Goal: Complete application form: Complete application form

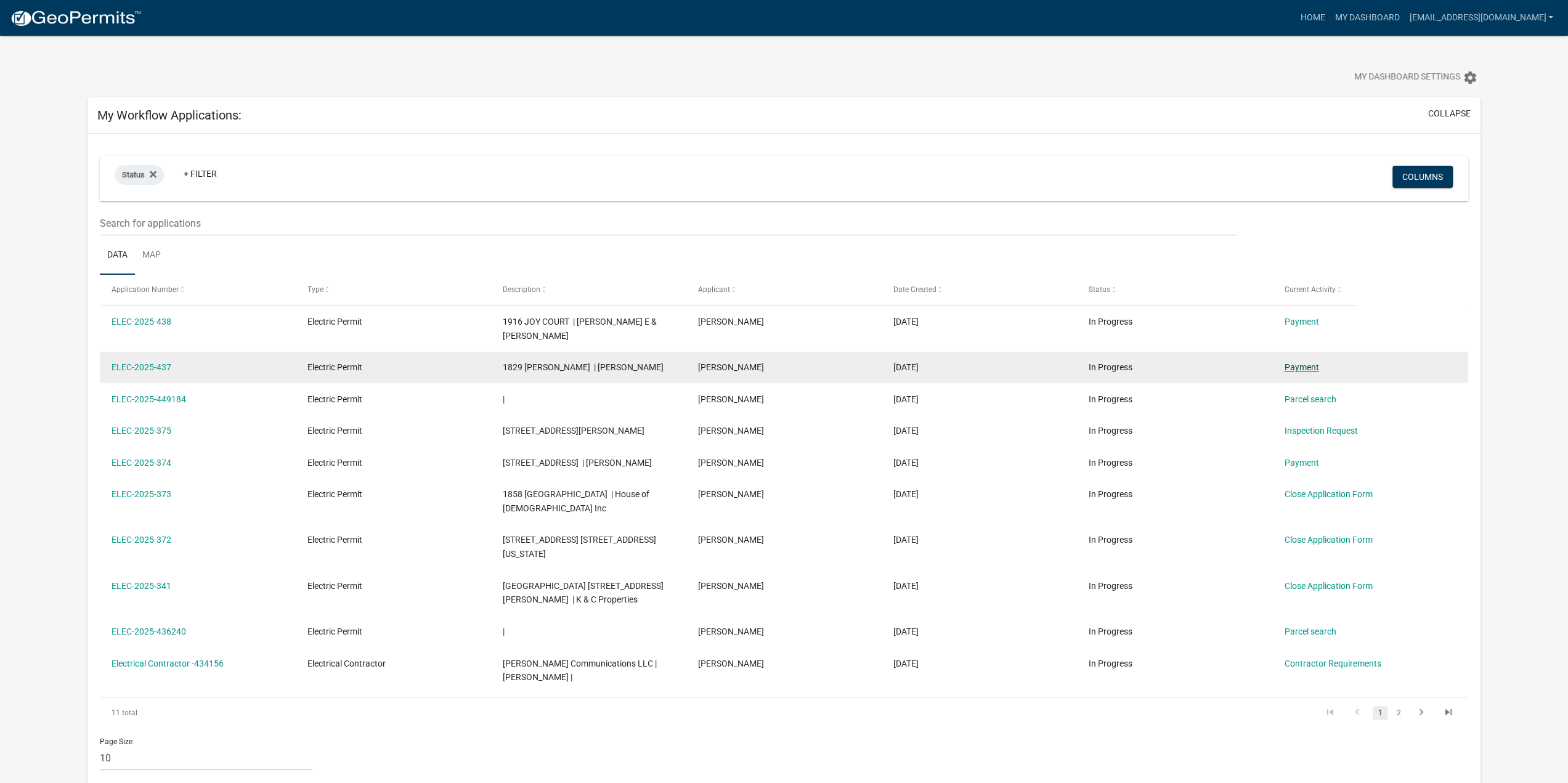
click at [1313, 366] on link "Payment" at bounding box center [1301, 366] width 35 height 10
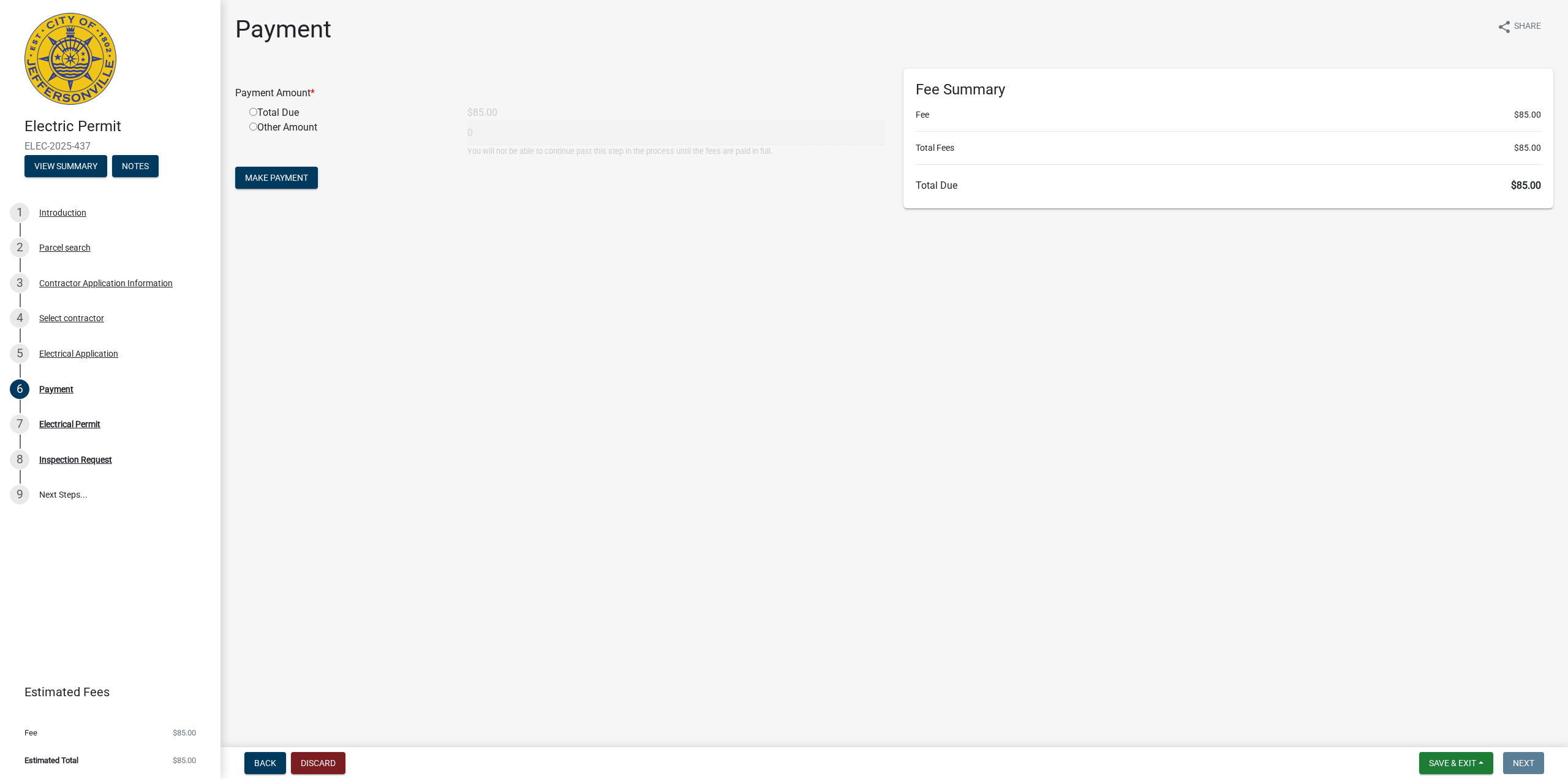
click at [256, 107] on div "Total Due" at bounding box center [349, 112] width 218 height 15
click at [253, 111] on input "radio" at bounding box center [253, 112] width 8 height 8
radio input "true"
type input "85"
click at [288, 182] on span "Make Payment" at bounding box center [276, 177] width 63 height 10
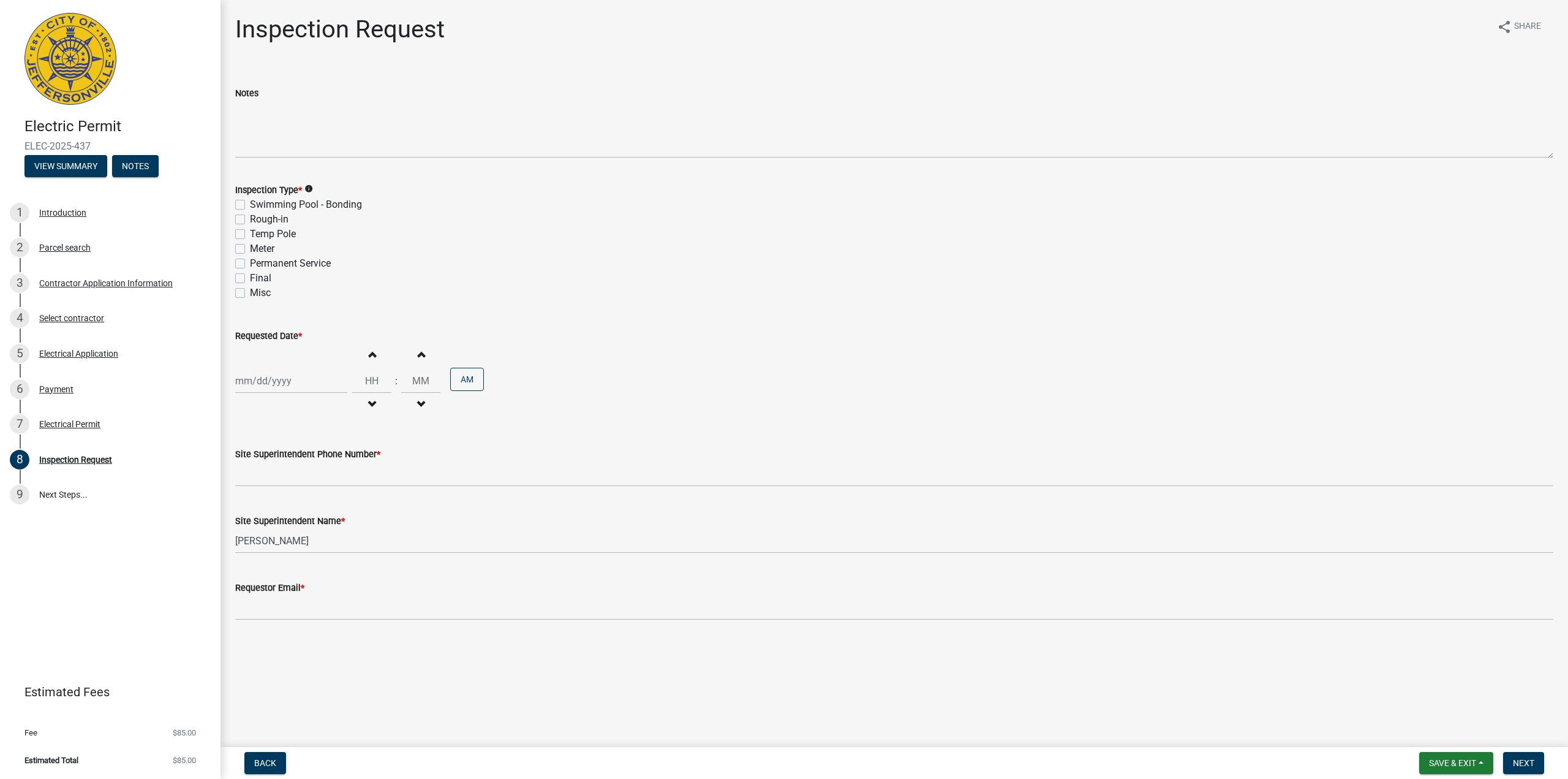
click at [275, 388] on div at bounding box center [291, 381] width 112 height 25
select select "8"
select select "2025"
click at [312, 483] on div "14" at bounding box center [306, 485] width 19 height 19
type input "[DATE]"
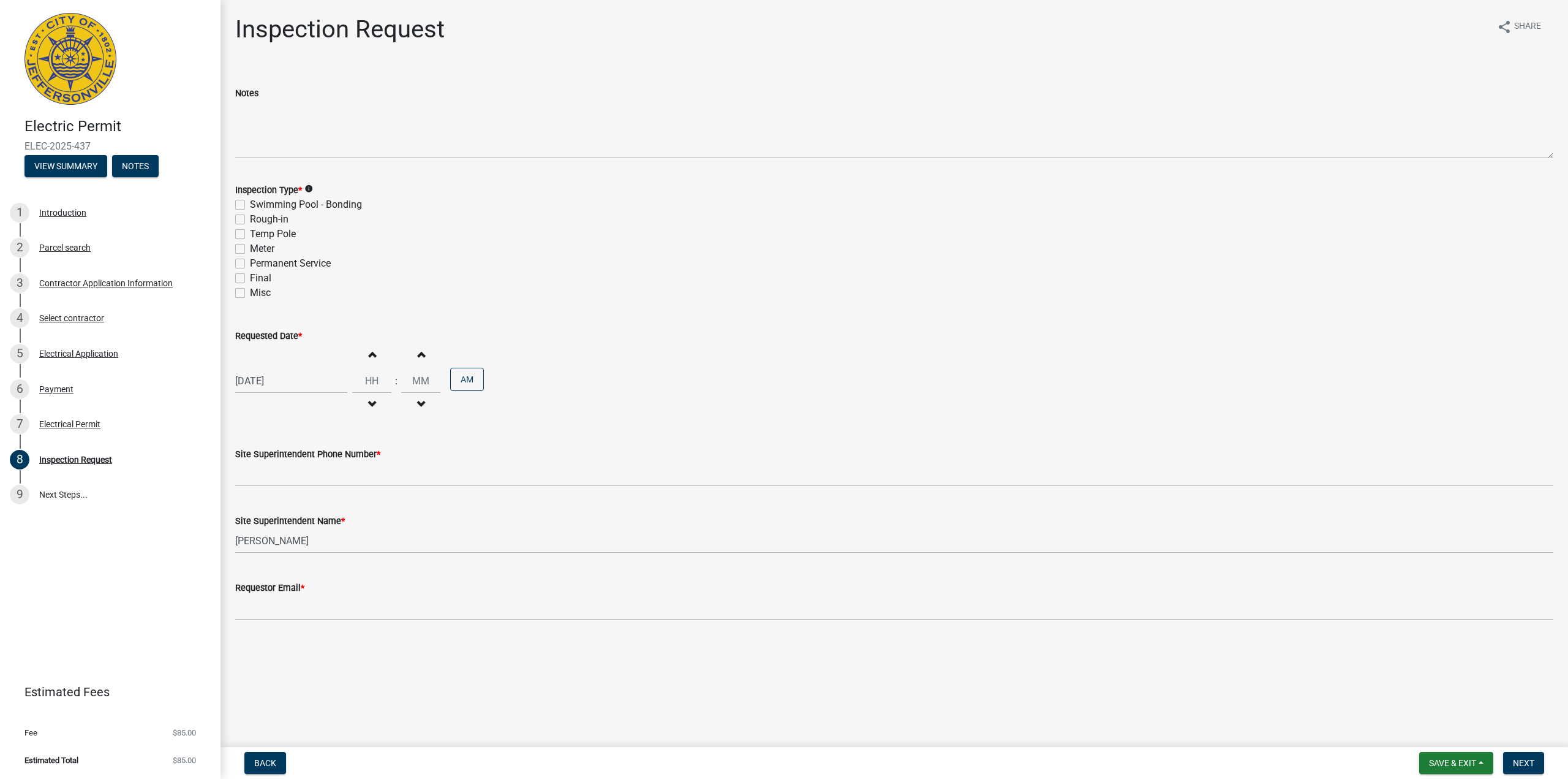
click at [368, 361] on button "Increment hours" at bounding box center [372, 354] width 26 height 22
type input "01"
type input "00"
click at [368, 363] on button "Increment hours" at bounding box center [372, 354] width 26 height 22
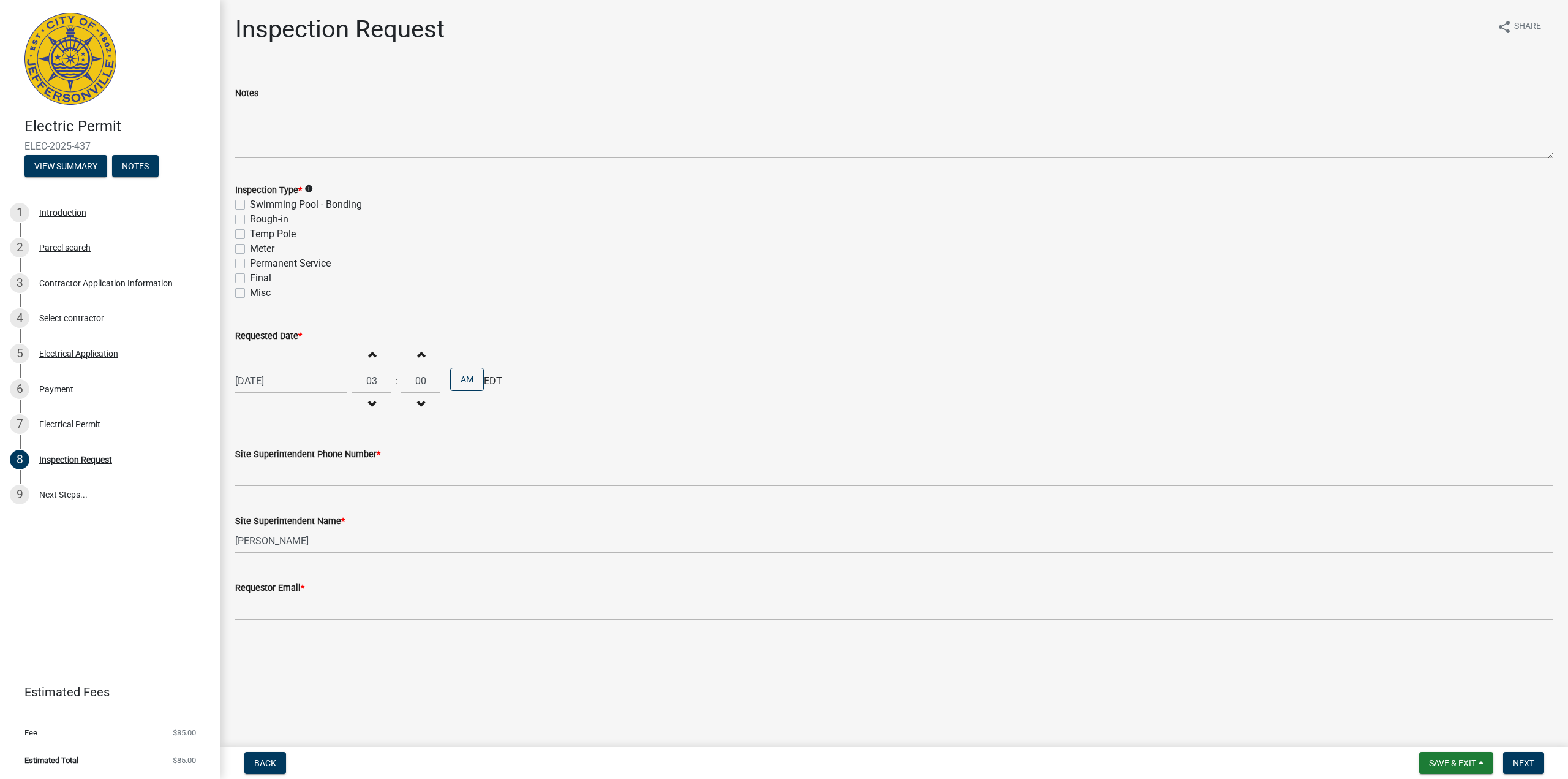
click at [368, 363] on button "Increment hours" at bounding box center [372, 354] width 26 height 22
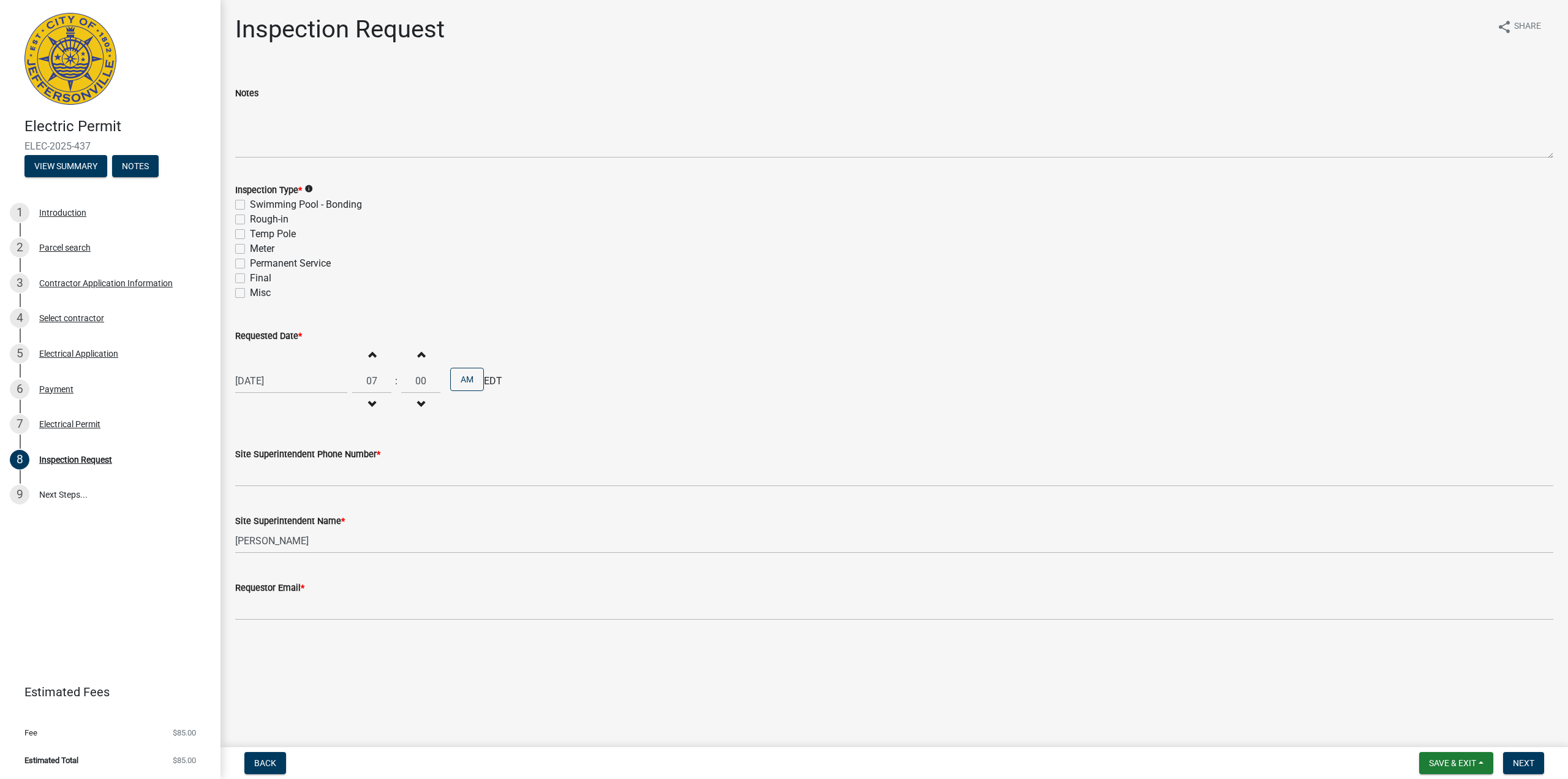
type input "08"
click at [362, 486] on wm-data-entity-input "Site Superintendent Phone Number *" at bounding box center [894, 463] width 1318 height 67
click at [372, 476] on input "Site Superintendent Phone Number *" at bounding box center [894, 474] width 1318 height 25
type input "[PHONE_NUMBER]"
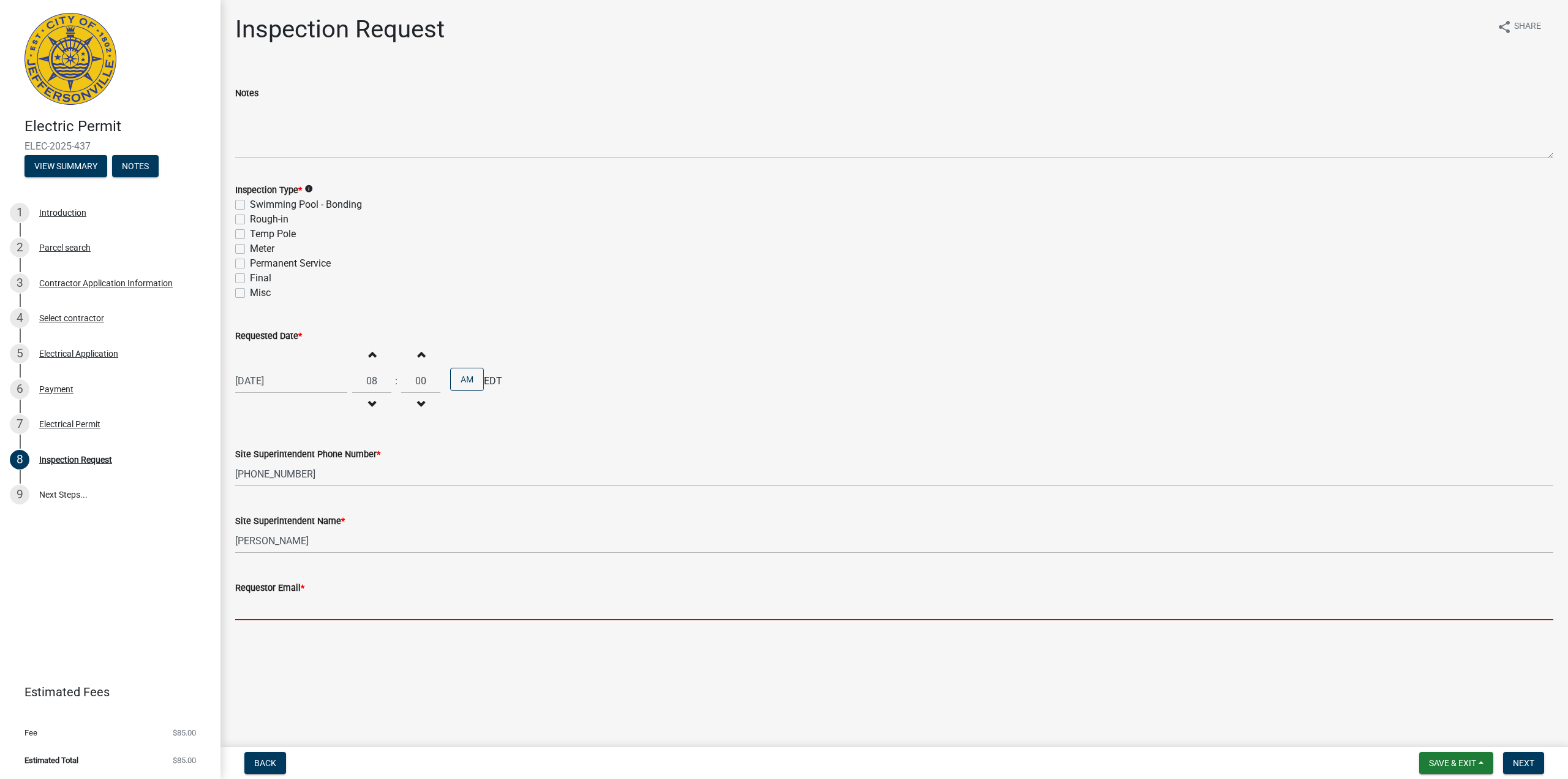
click at [325, 618] on input "Requestor Email *" at bounding box center [894, 607] width 1318 height 25
type input "[PERSON_NAME][EMAIL_ADDRESS][PERSON_NAME][DOMAIN_NAME]"
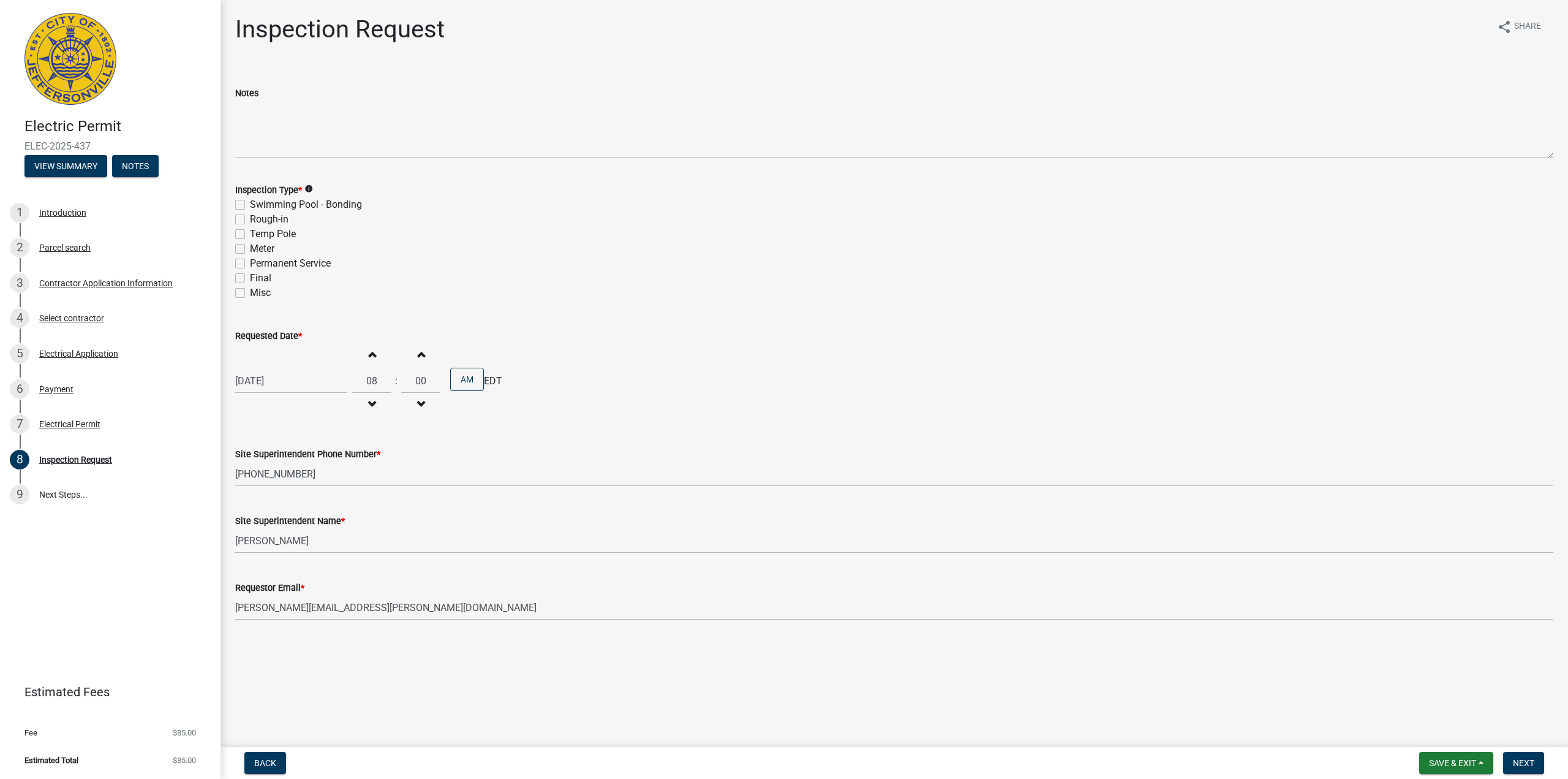
click at [250, 267] on label "Permanent Service" at bounding box center [290, 263] width 81 height 15
click at [250, 264] on input "Permanent Service" at bounding box center [254, 260] width 8 height 8
checkbox input "true"
checkbox input "false"
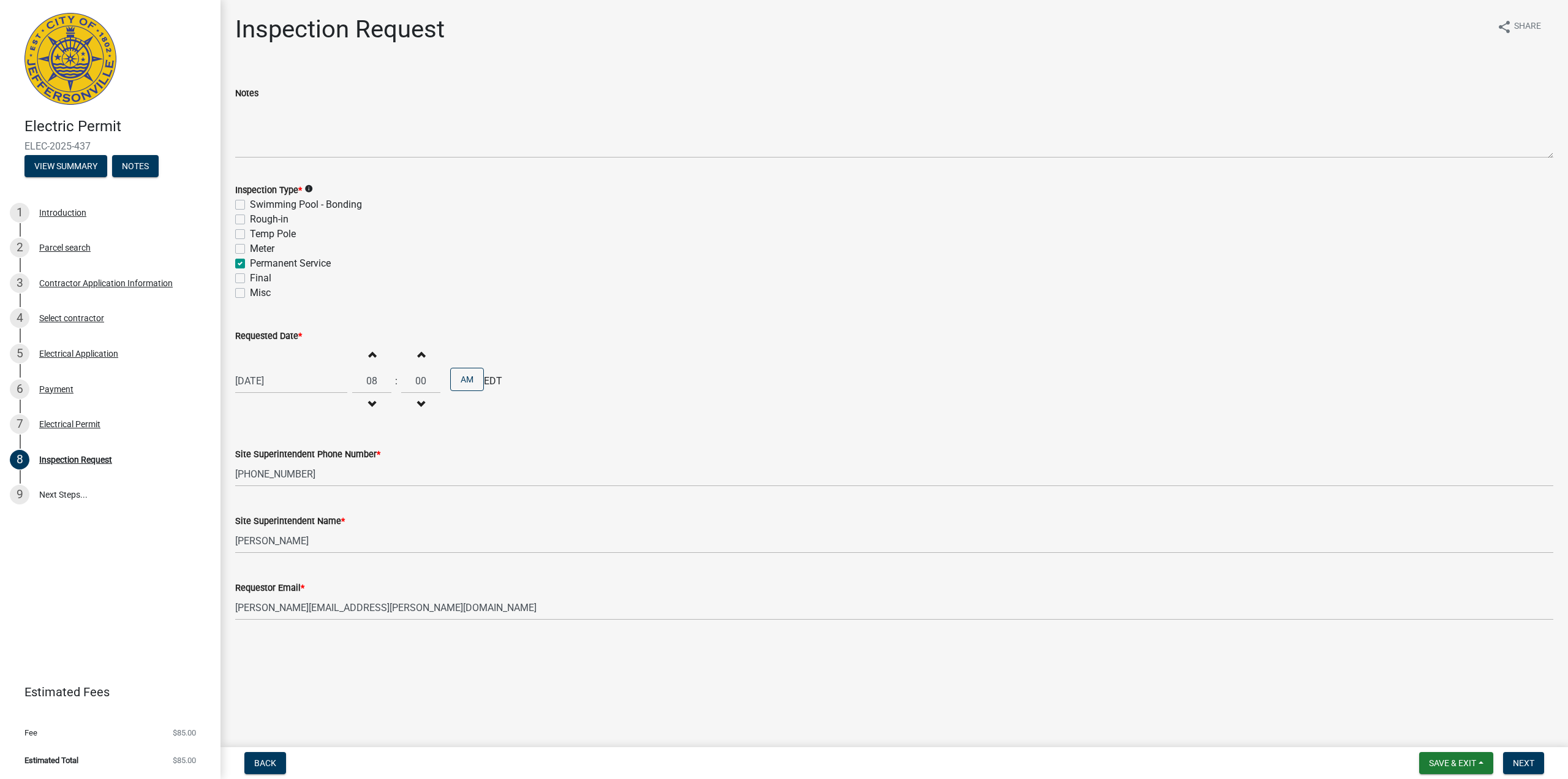
checkbox input "false"
checkbox input "true"
checkbox input "false"
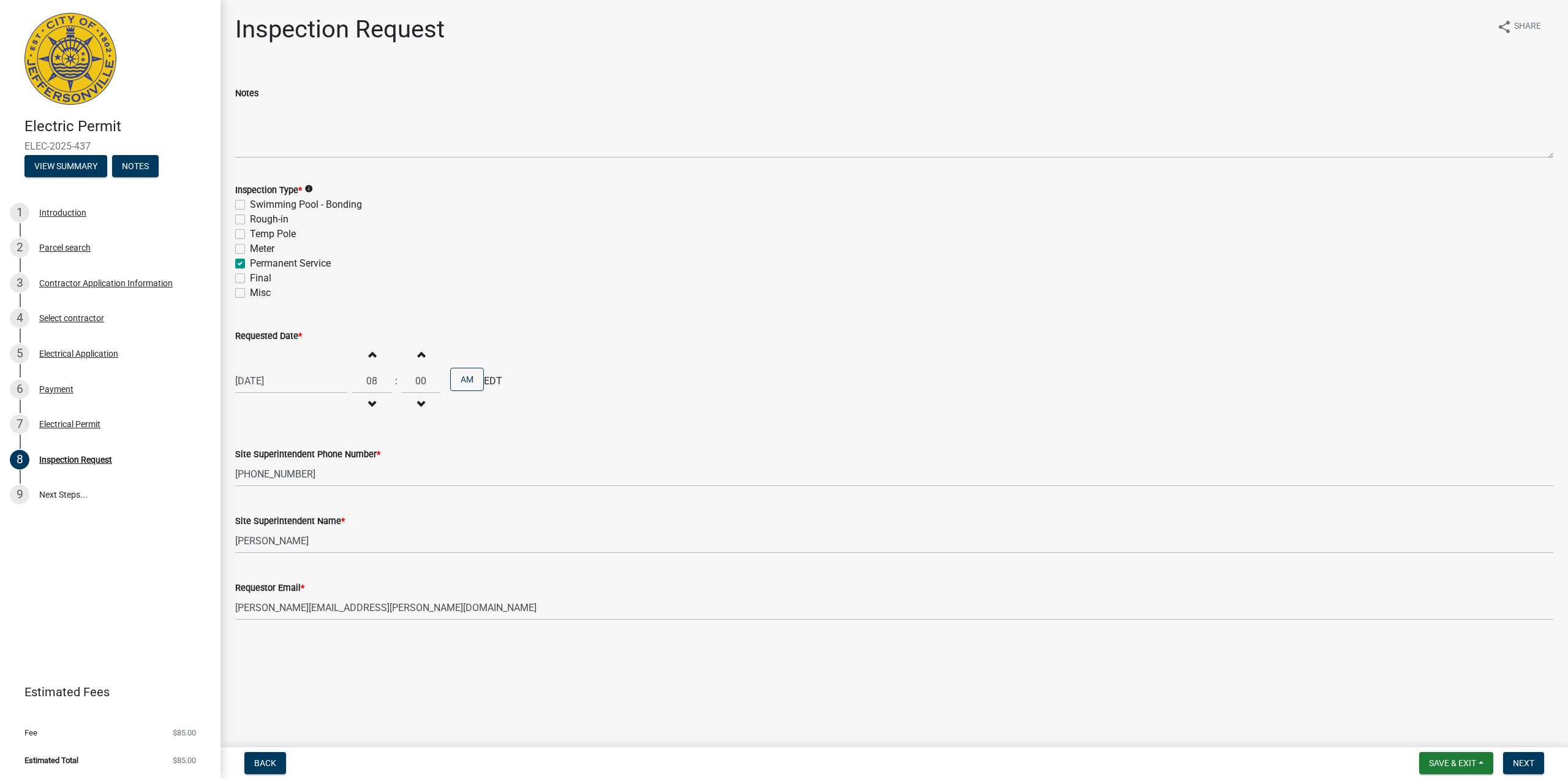
click at [250, 274] on label "Final" at bounding box center [260, 278] width 21 height 15
click at [250, 274] on input "Final" at bounding box center [254, 275] width 8 height 8
checkbox input "true"
checkbox input "false"
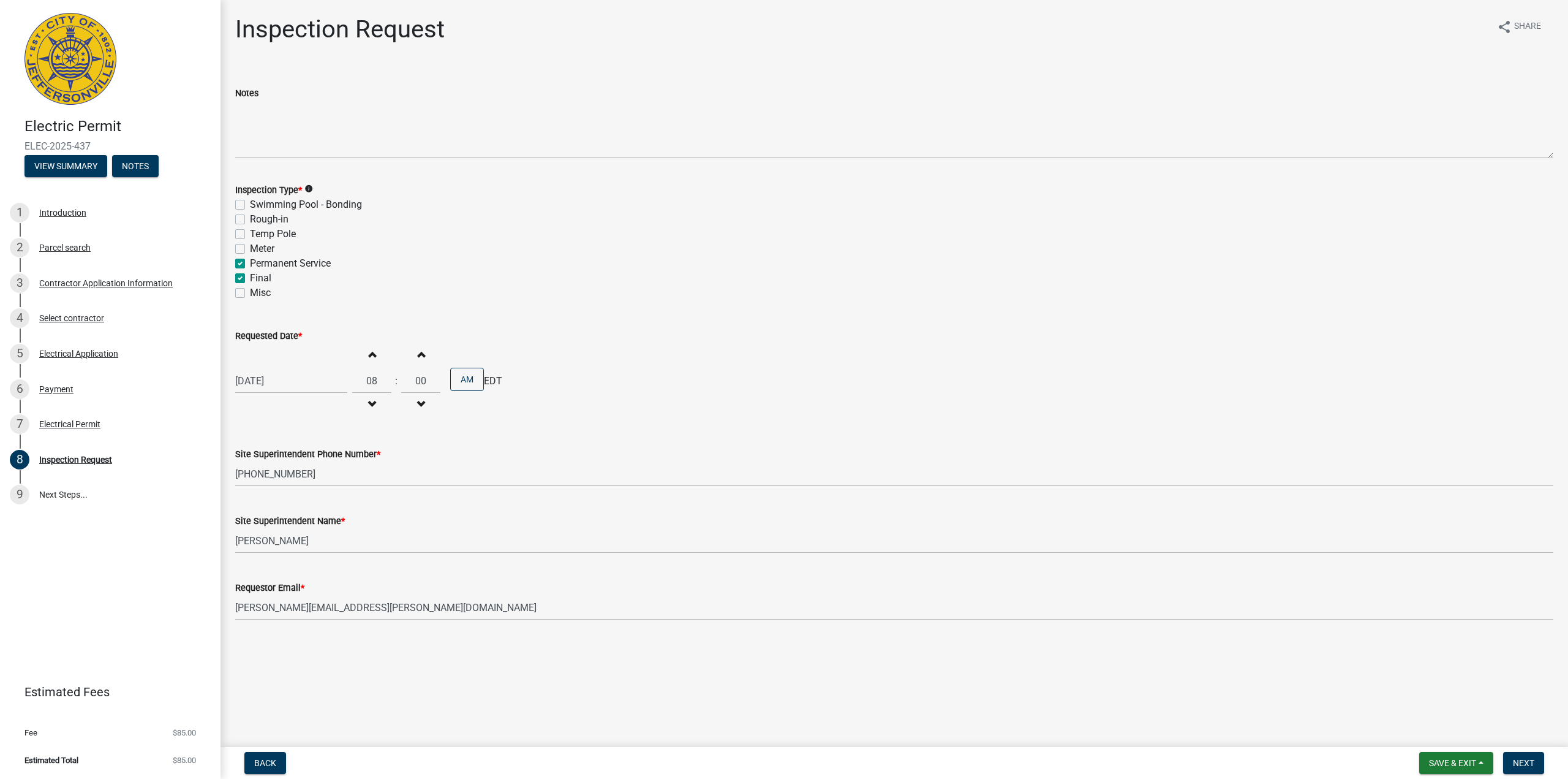
checkbox input "false"
checkbox input "true"
checkbox input "false"
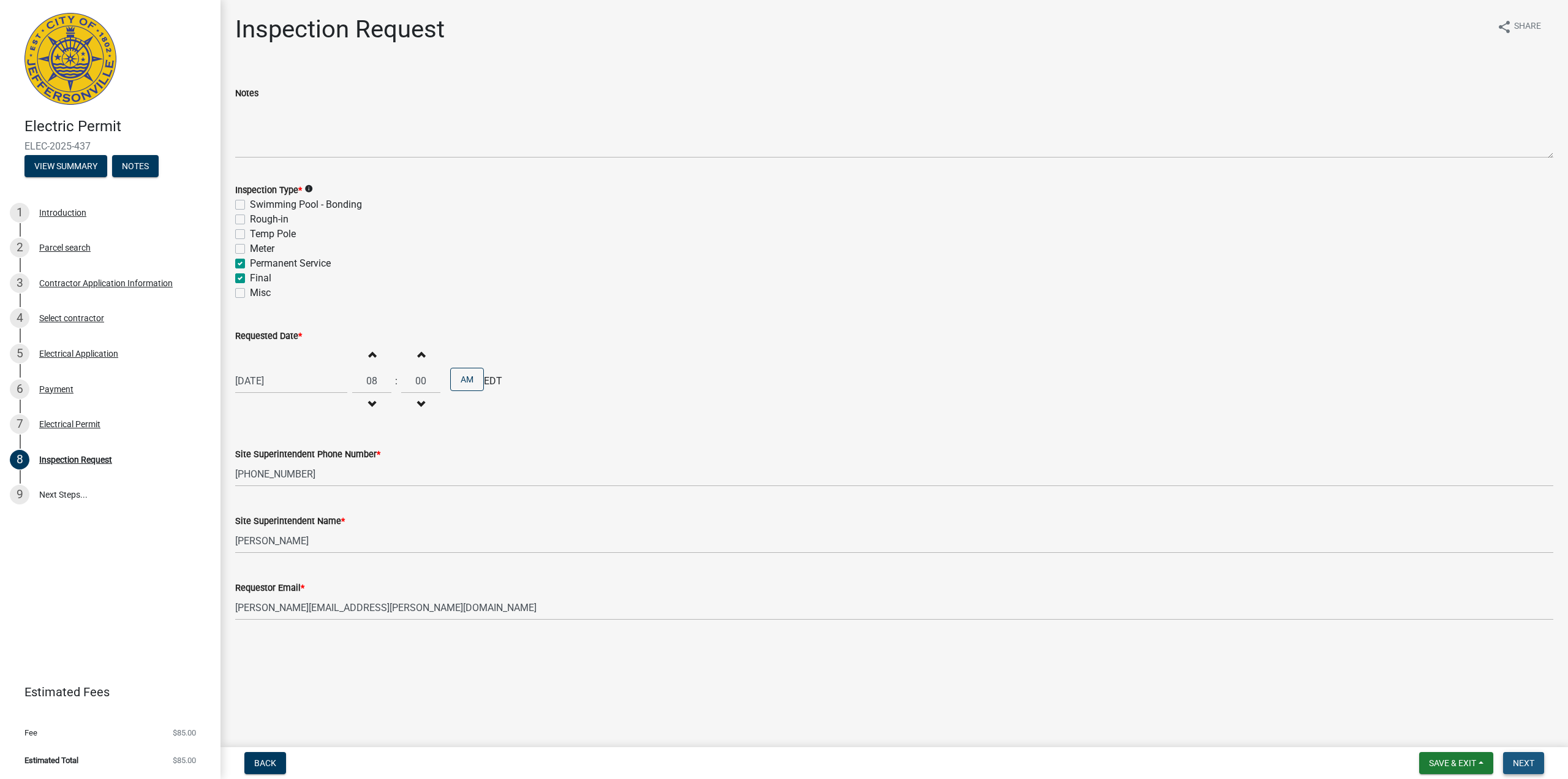
click at [1515, 758] on span "Next" at bounding box center [1523, 762] width 21 height 10
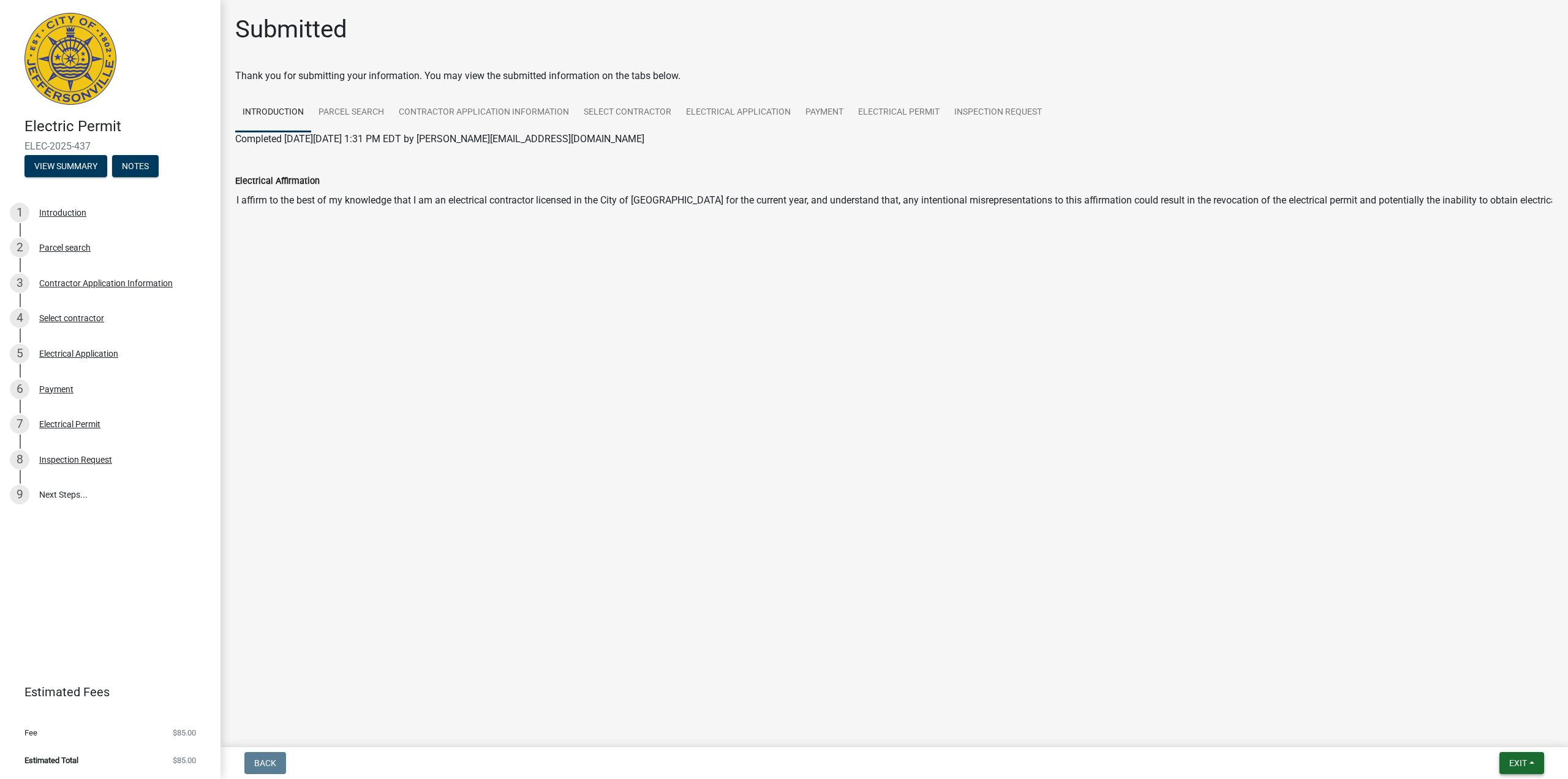
click at [1515, 761] on span "Exit" at bounding box center [1517, 762] width 18 height 10
click at [1491, 730] on button "Save & Exit" at bounding box center [1495, 730] width 98 height 29
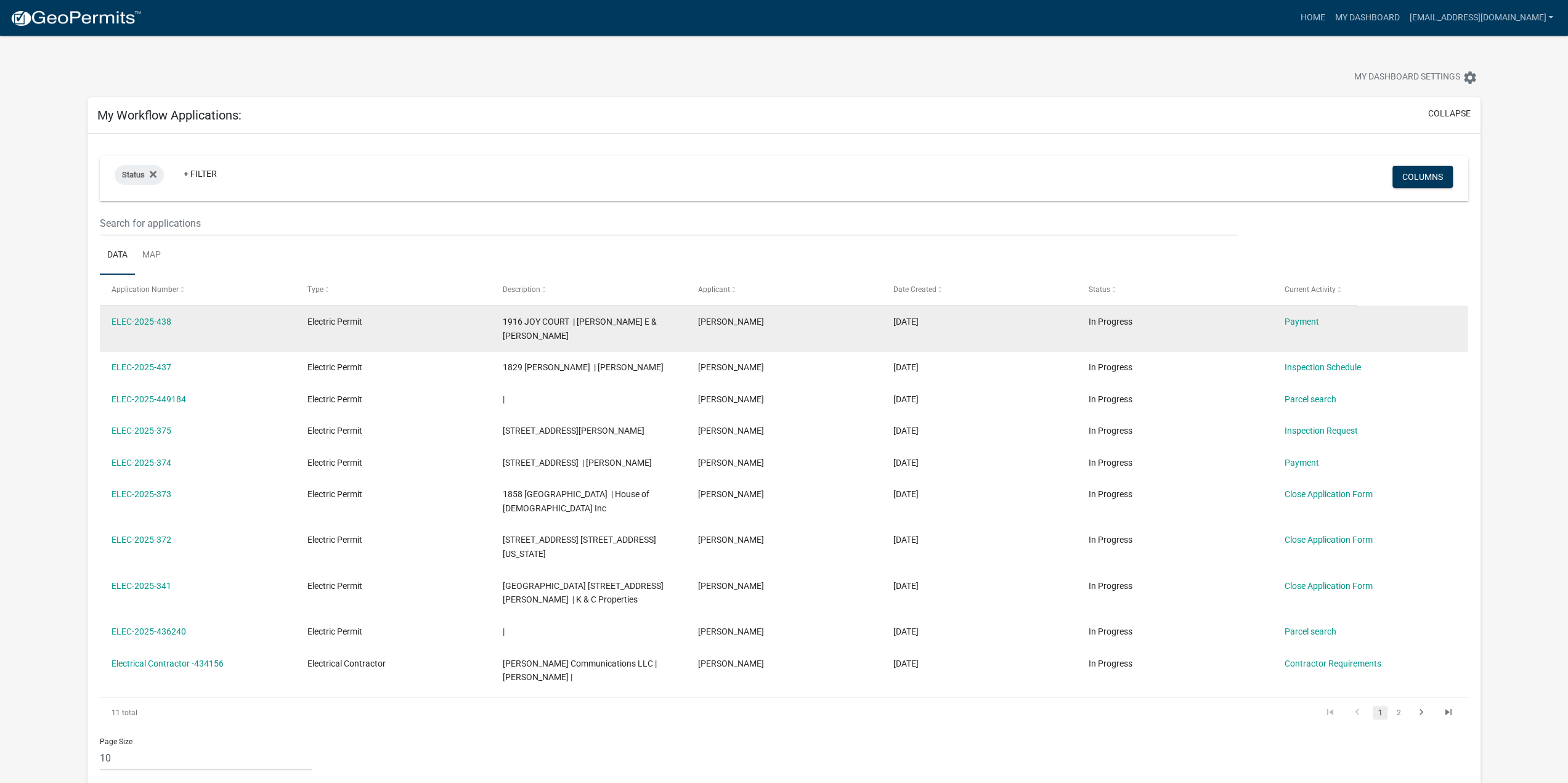
click at [1311, 338] on datatable-body-cell "Payment" at bounding box center [1369, 328] width 195 height 46
click at [1308, 318] on link "Payment" at bounding box center [1301, 321] width 35 height 10
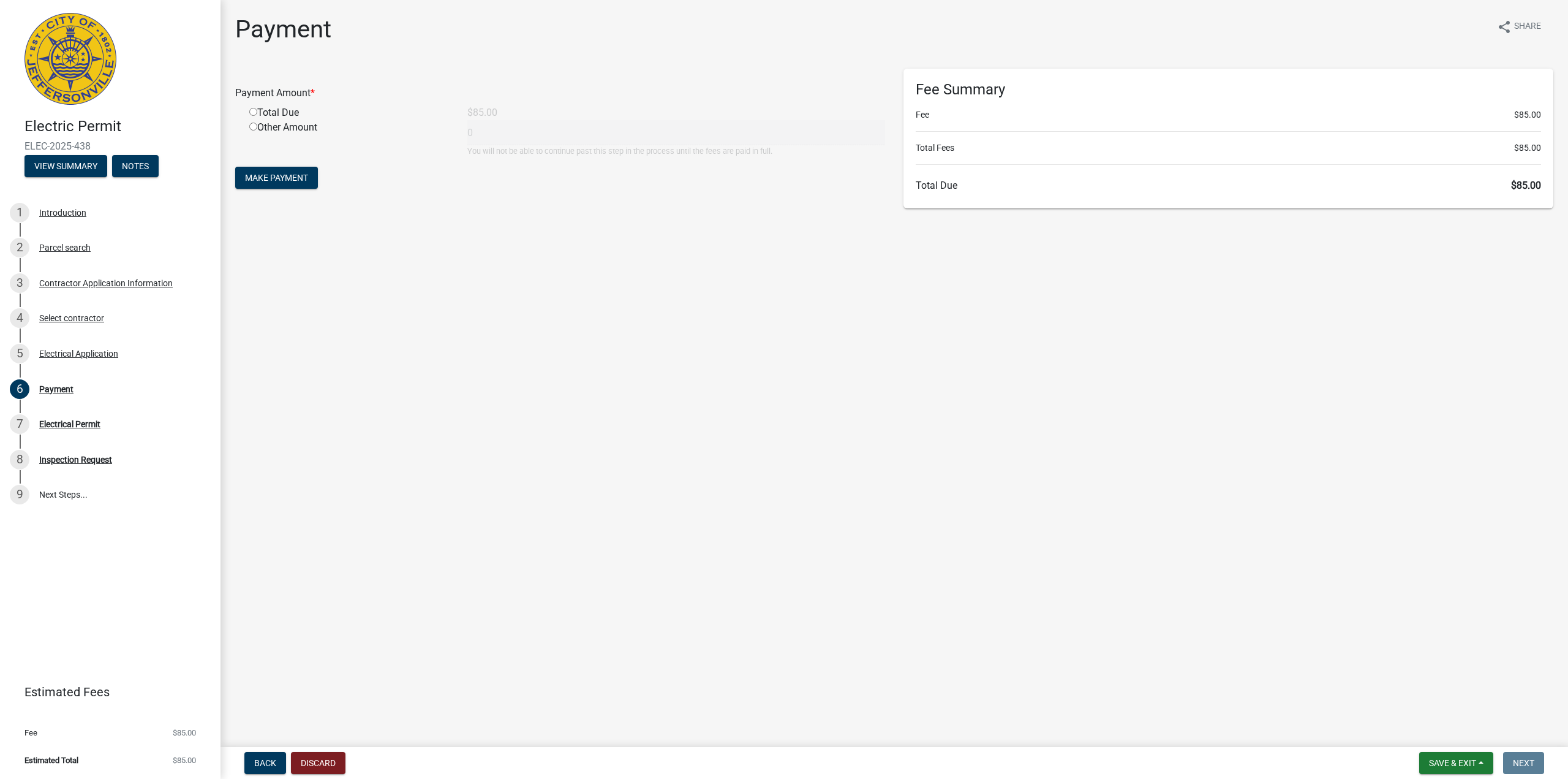
click at [250, 111] on input "radio" at bounding box center [253, 112] width 8 height 8
radio input "true"
type input "85"
click at [266, 181] on span "Make Payment" at bounding box center [276, 177] width 63 height 10
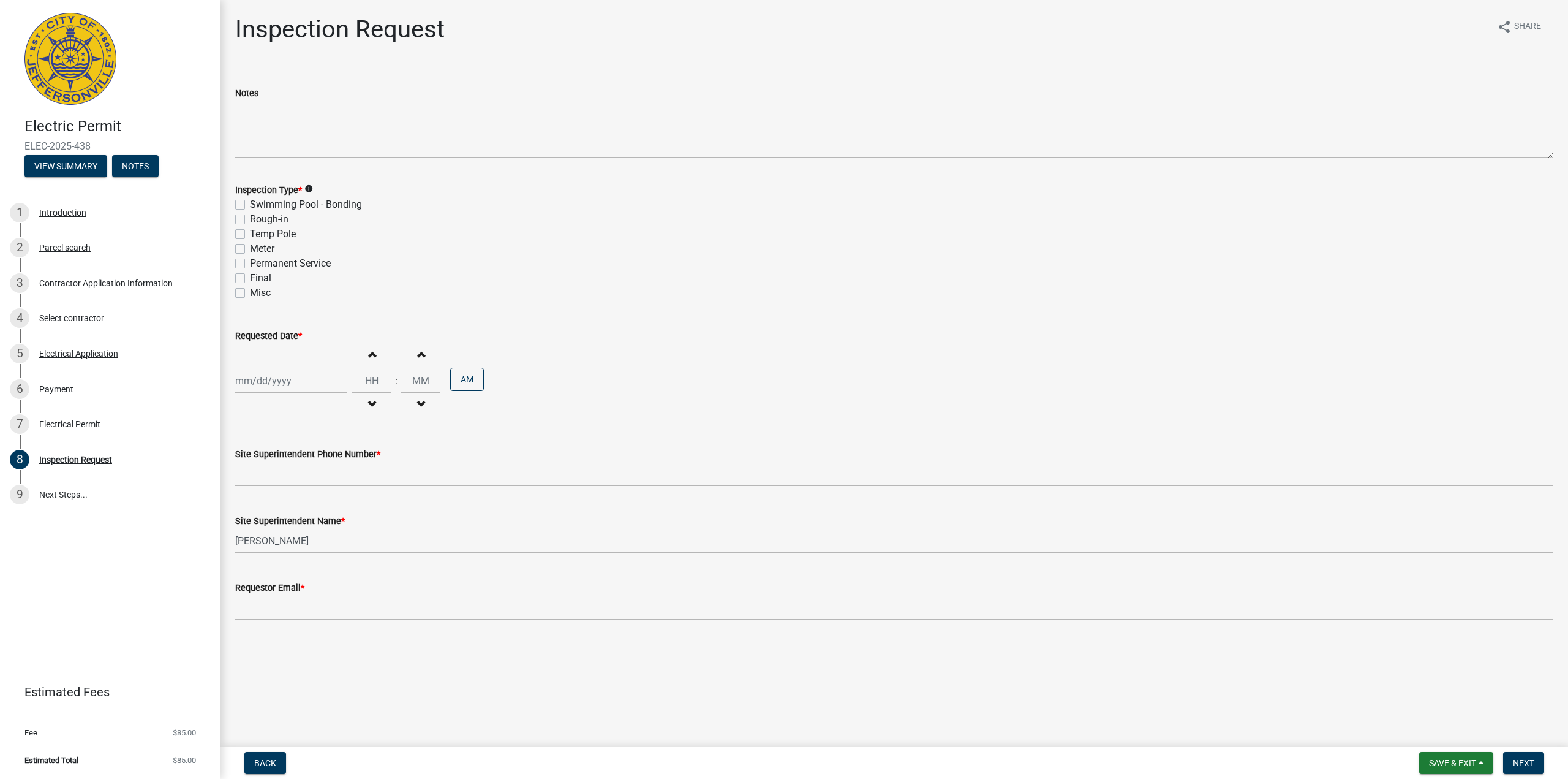
click at [250, 261] on label "Permanent Service" at bounding box center [290, 263] width 81 height 15
click at [250, 261] on input "Permanent Service" at bounding box center [254, 260] width 8 height 8
checkbox input "true"
checkbox input "false"
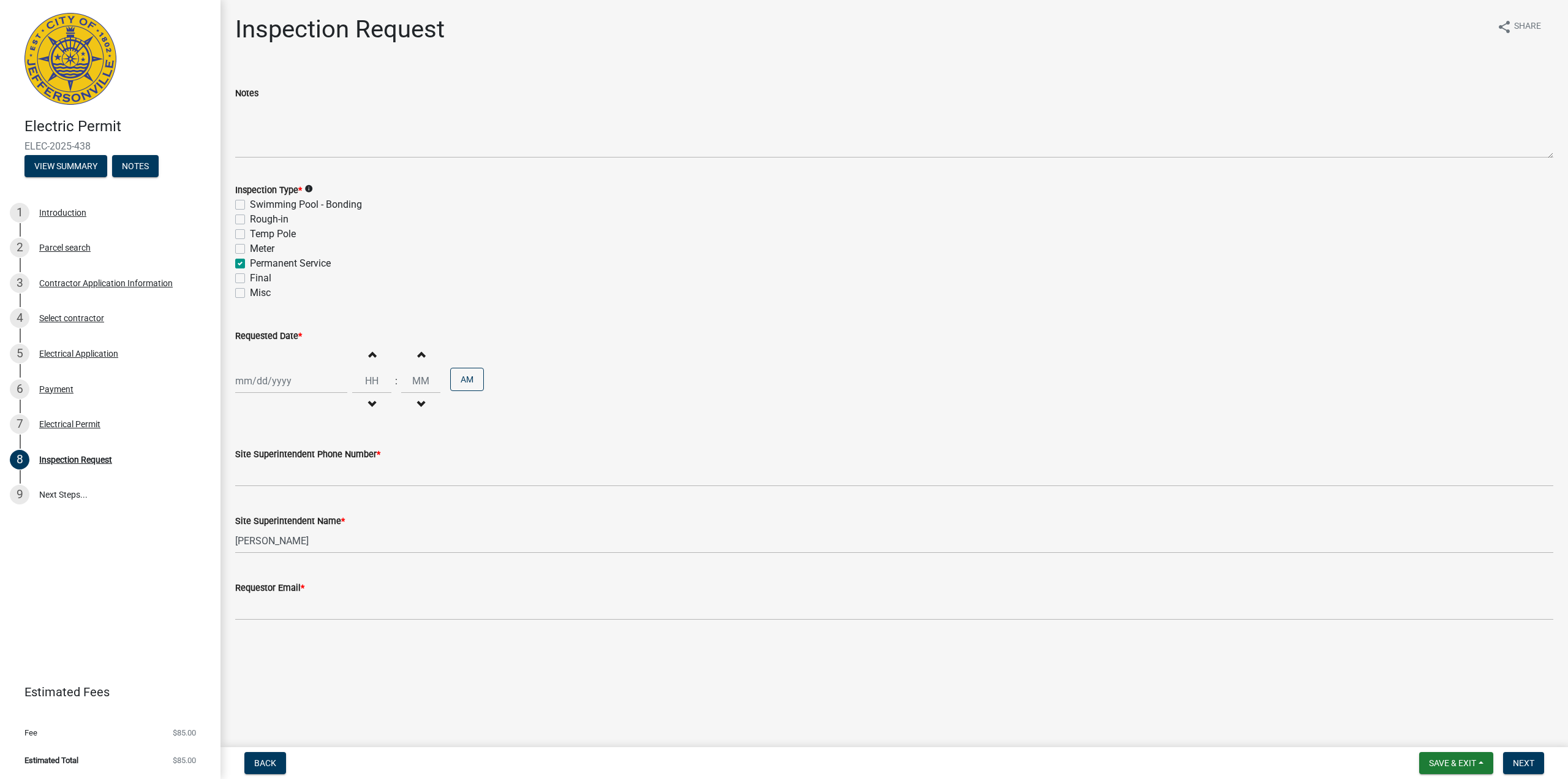
checkbox input "false"
checkbox input "true"
checkbox input "false"
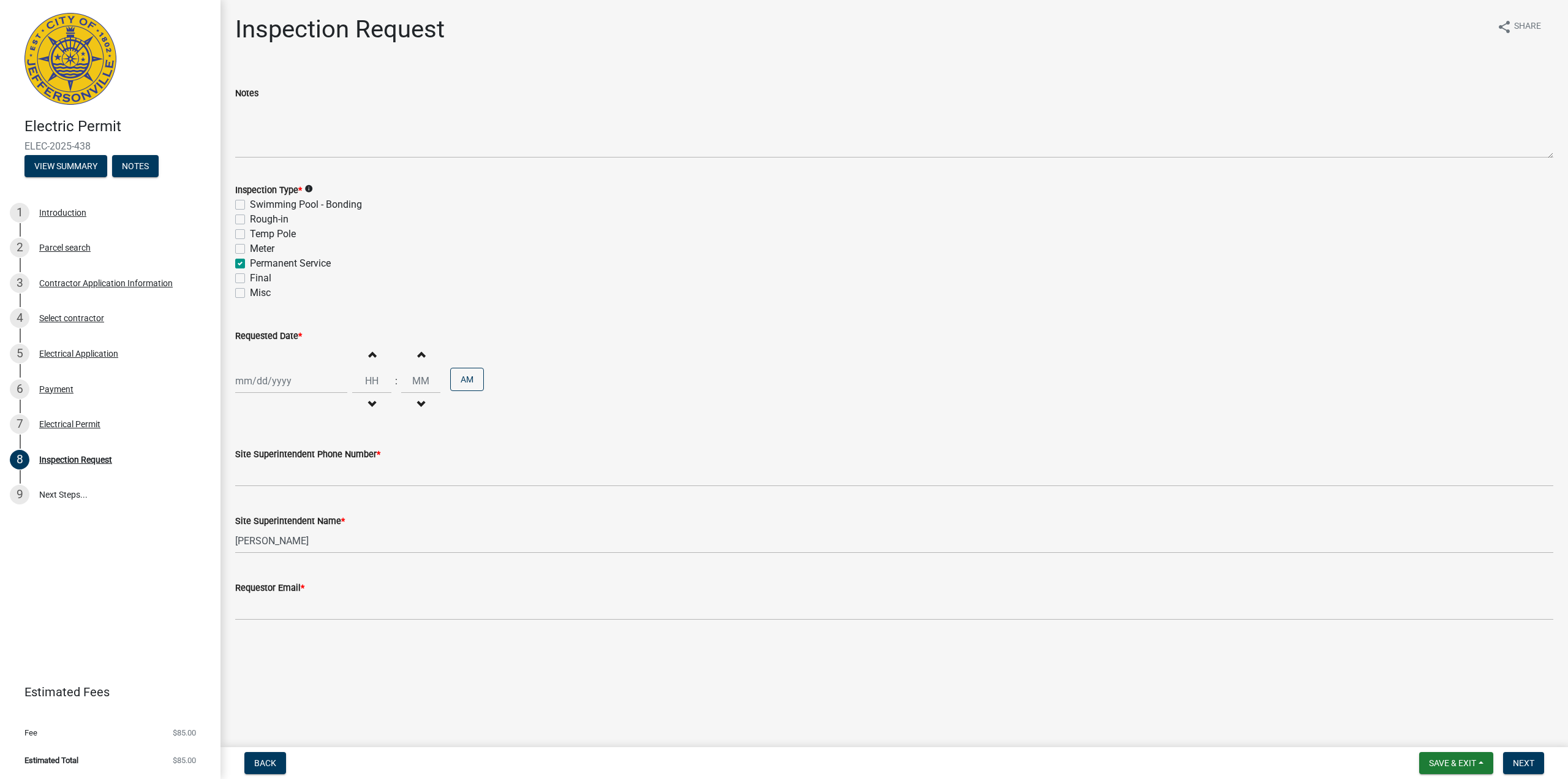
click at [250, 281] on label "Final" at bounding box center [260, 278] width 21 height 15
click at [250, 279] on input "Final" at bounding box center [254, 275] width 8 height 8
checkbox input "true"
checkbox input "false"
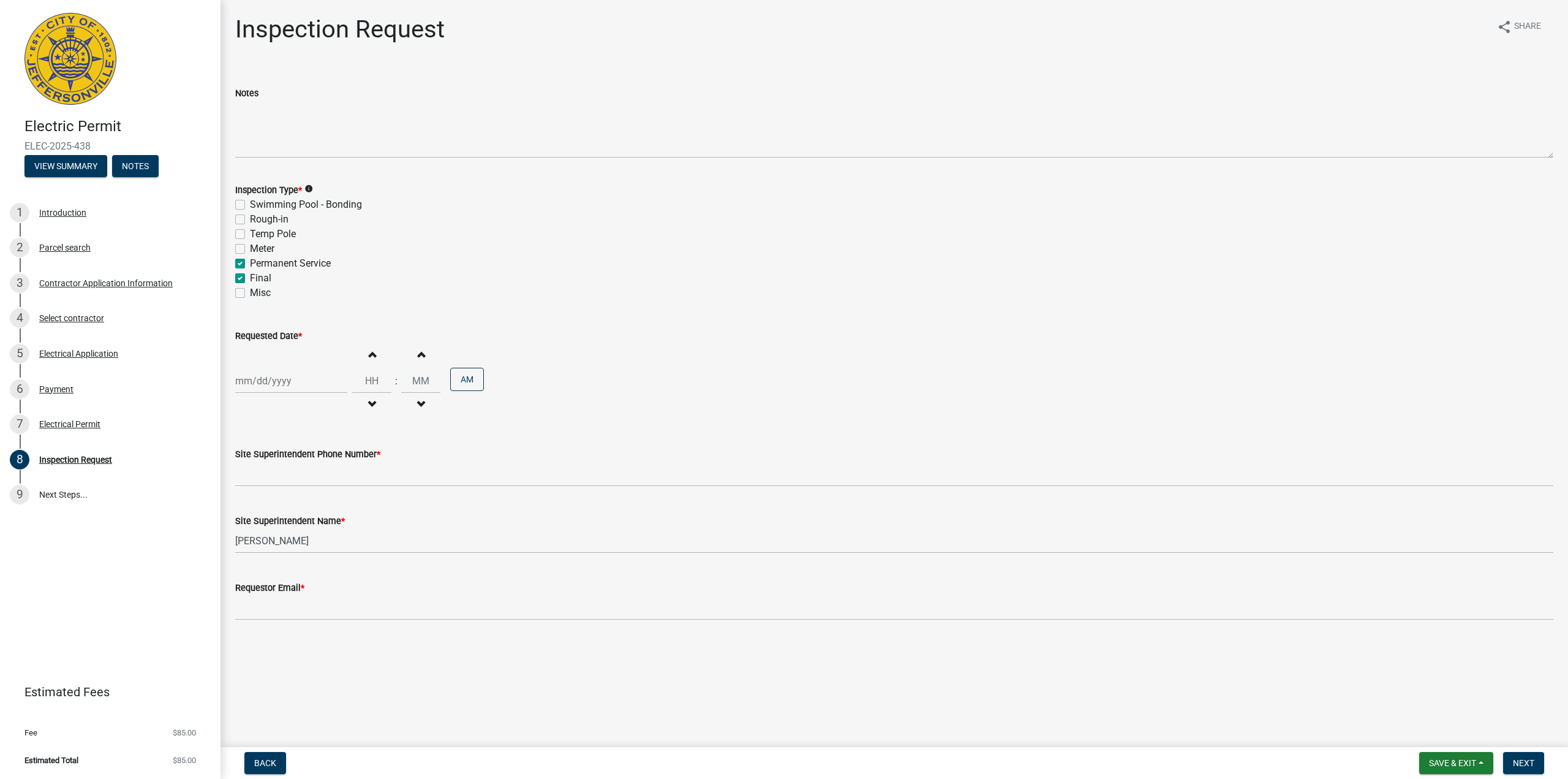
checkbox input "false"
checkbox input "true"
checkbox input "false"
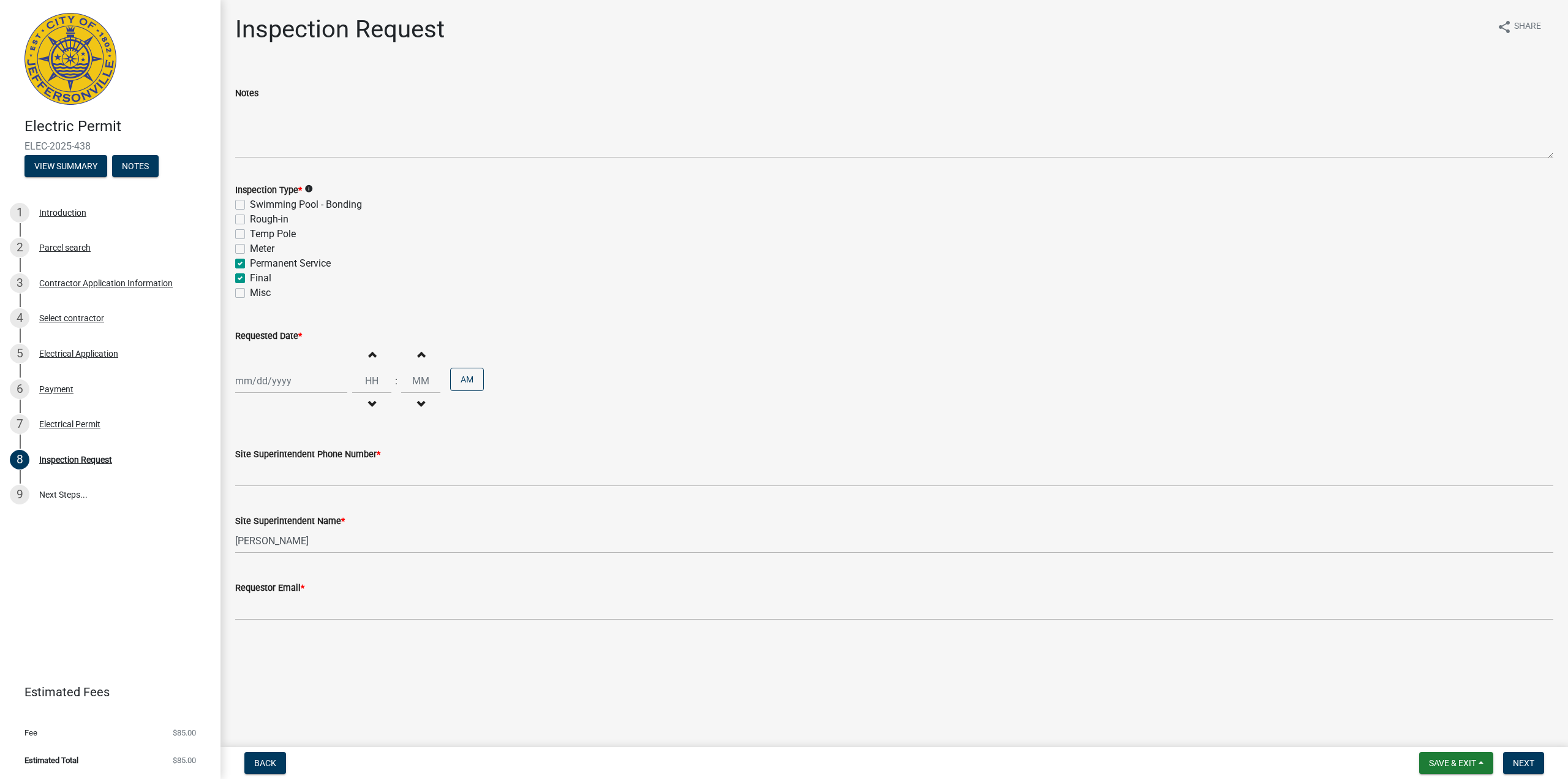
select select "8"
select select "2025"
click at [317, 380] on div "[PERSON_NAME] Feb Mar Apr [PERSON_NAME][DATE] Oct Nov [DATE] 1526 1527 1528 152…" at bounding box center [291, 381] width 112 height 25
click at [305, 483] on div "14" at bounding box center [306, 485] width 19 height 19
type input "[DATE]"
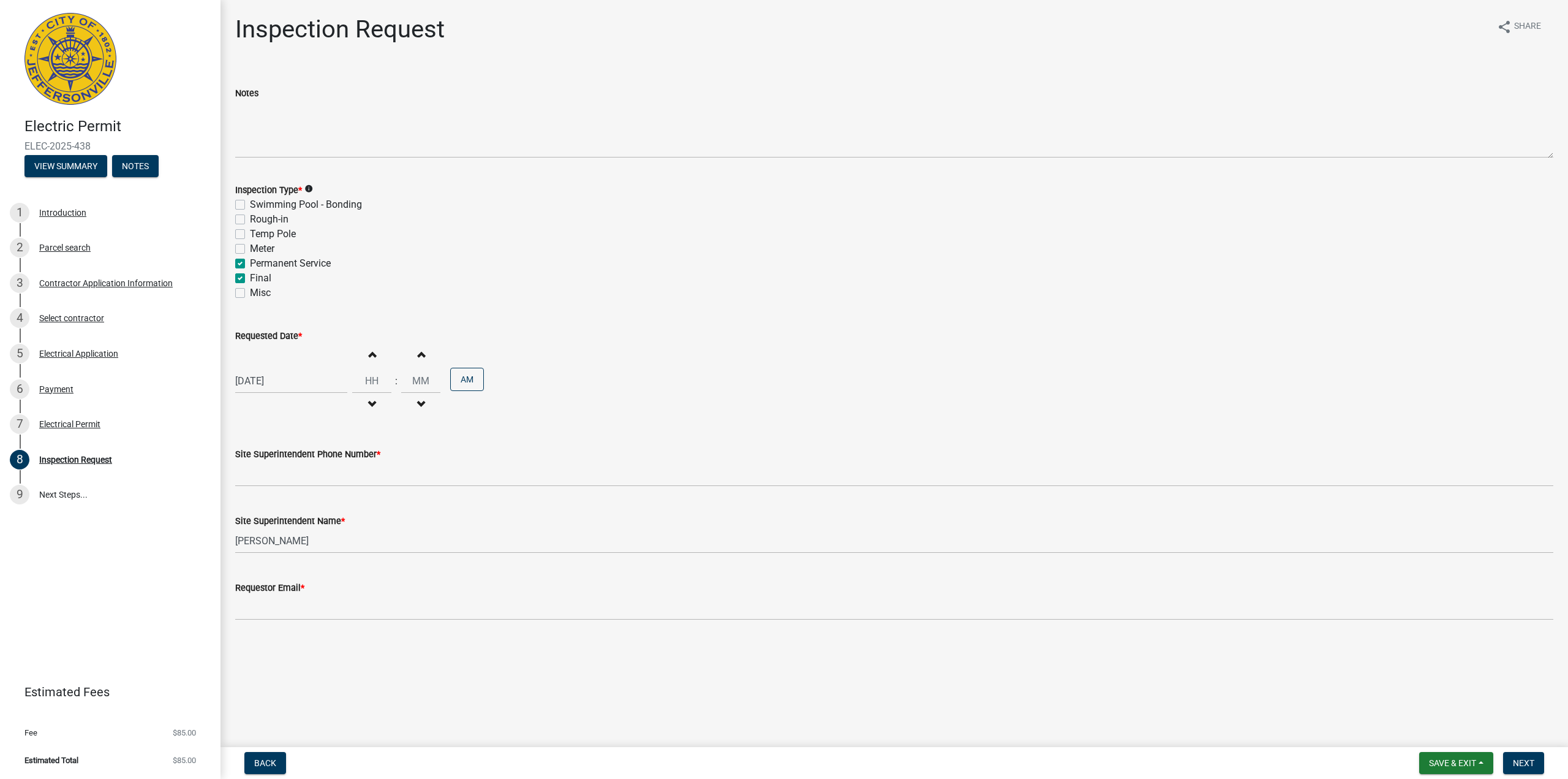
click at [370, 359] on button "Increment hours" at bounding box center [372, 354] width 26 height 22
type input "01"
type input "00"
click at [370, 359] on button "Increment hours" at bounding box center [372, 354] width 26 height 22
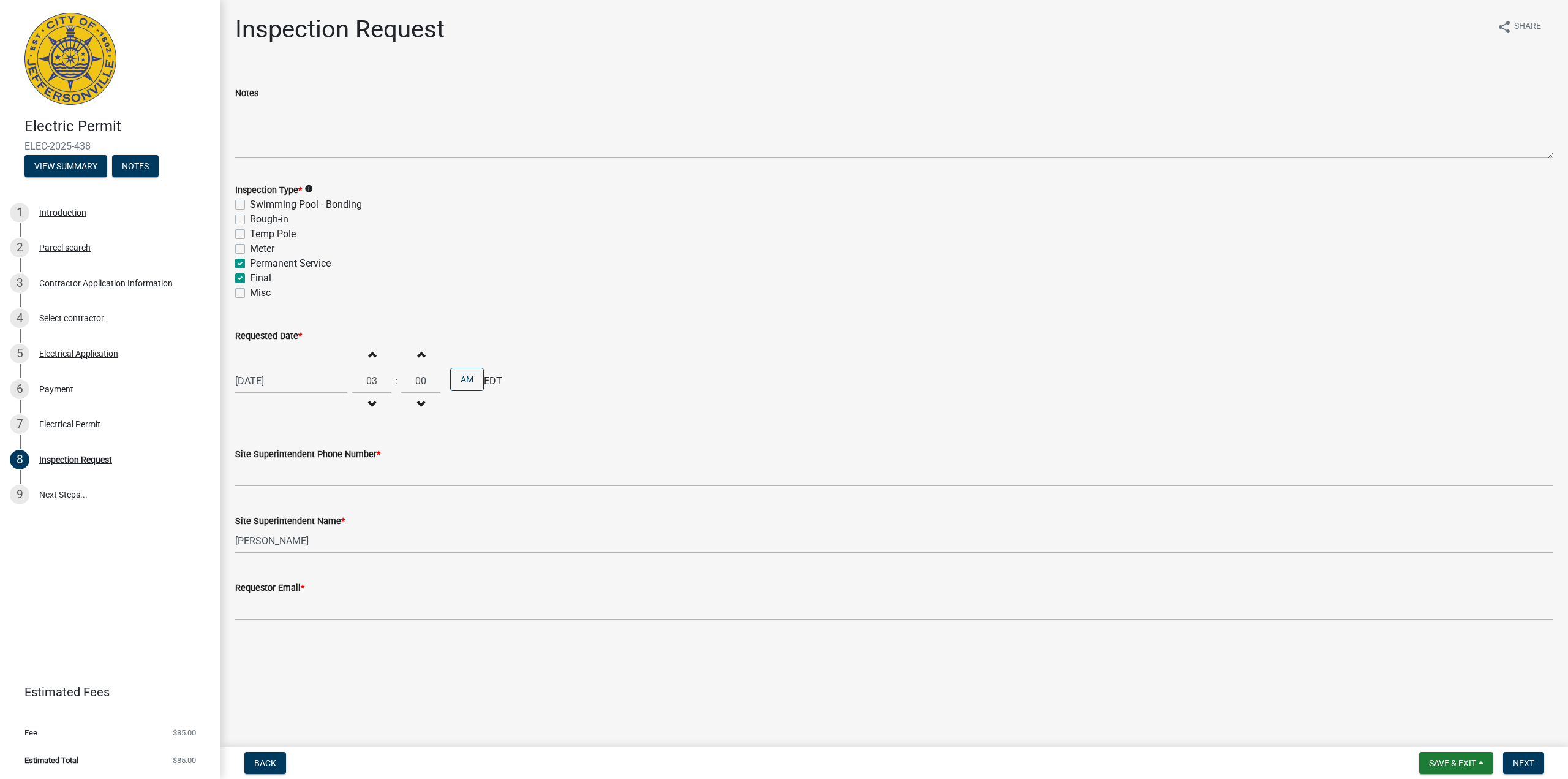
click at [370, 359] on button "Increment hours" at bounding box center [372, 354] width 26 height 22
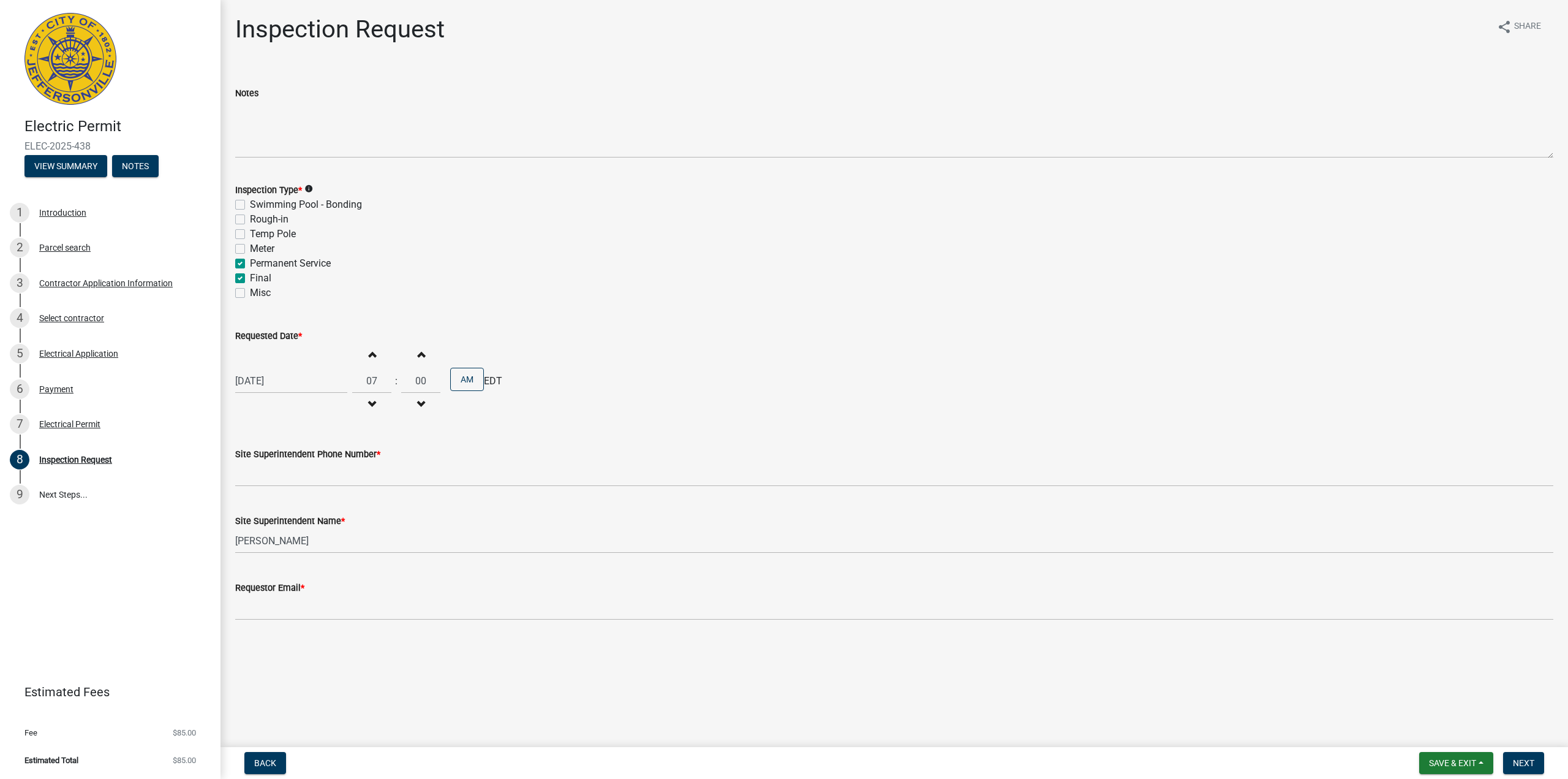
type input "08"
click at [362, 474] on input "Site Superintendent Phone Number *" at bounding box center [894, 474] width 1318 height 25
type input "8592423860"
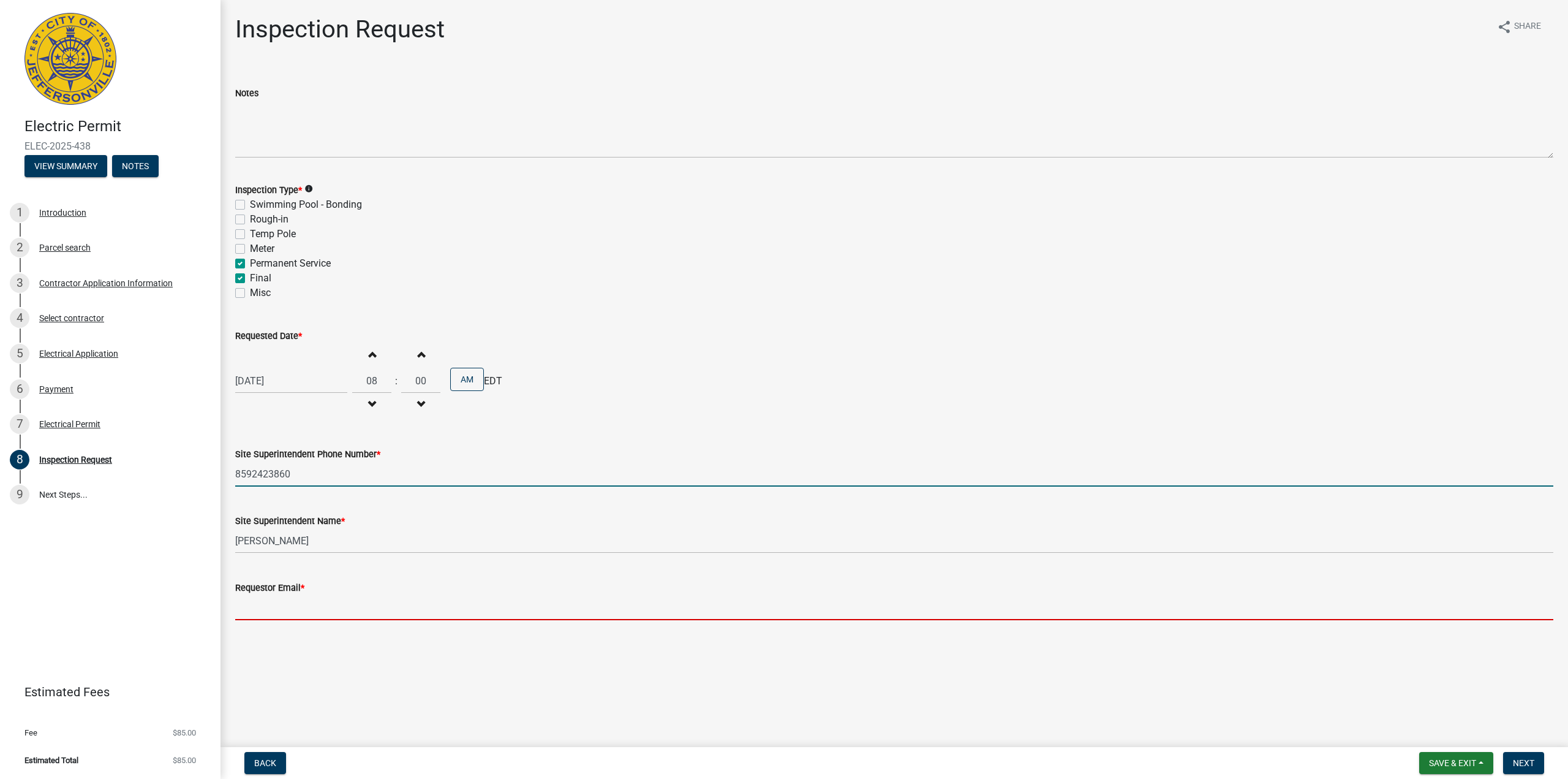
type input "[PERSON_NAME][EMAIL_ADDRESS][PERSON_NAME][DOMAIN_NAME]"
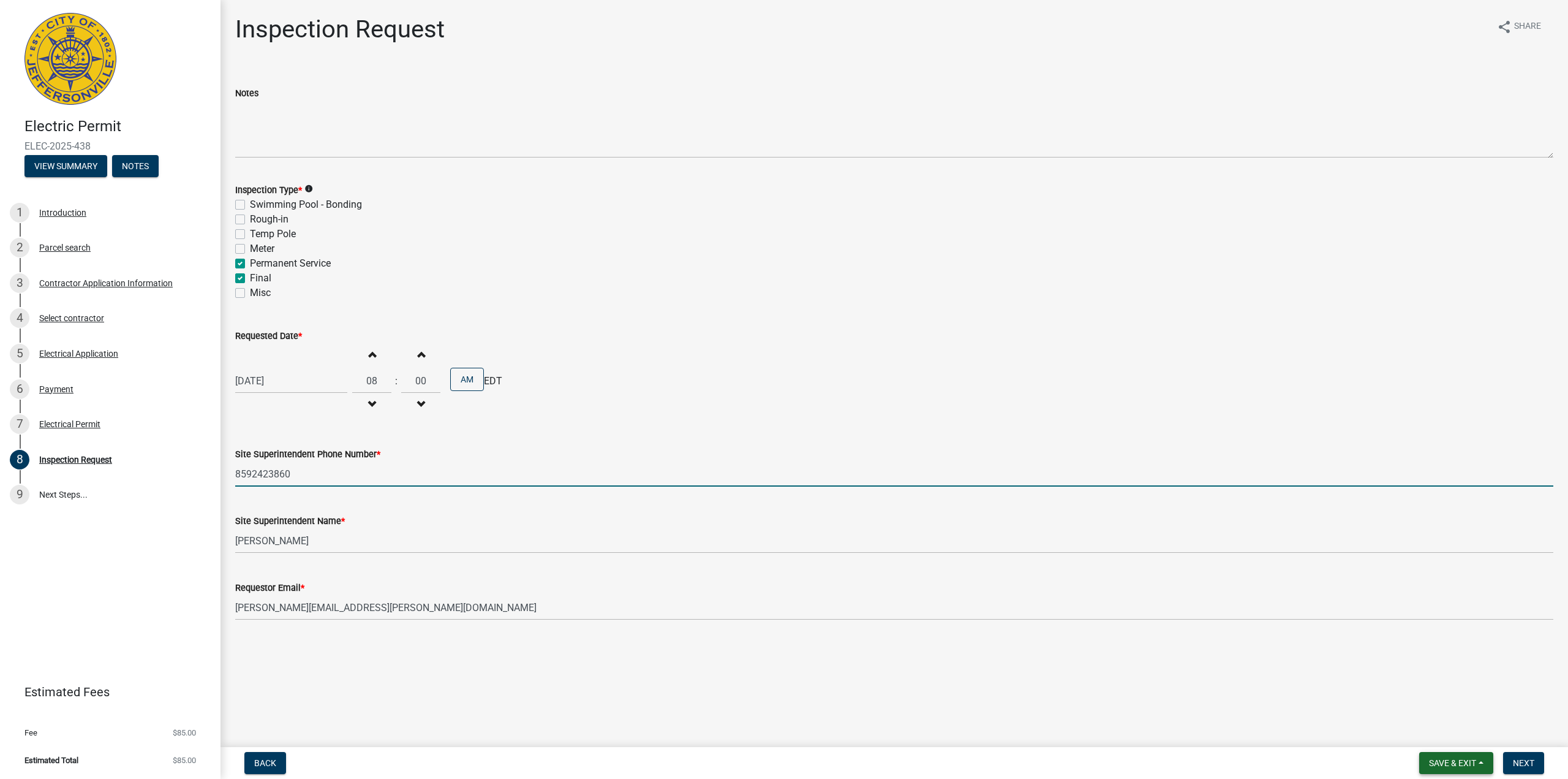
click at [1443, 760] on span "Save & Exit" at bounding box center [1452, 762] width 47 height 10
click at [1519, 633] on div "Inspection Request share Share Notes Inspection Type * info Swimming Pool - Bon…" at bounding box center [894, 328] width 1337 height 626
click at [1511, 756] on button "Next" at bounding box center [1523, 763] width 41 height 22
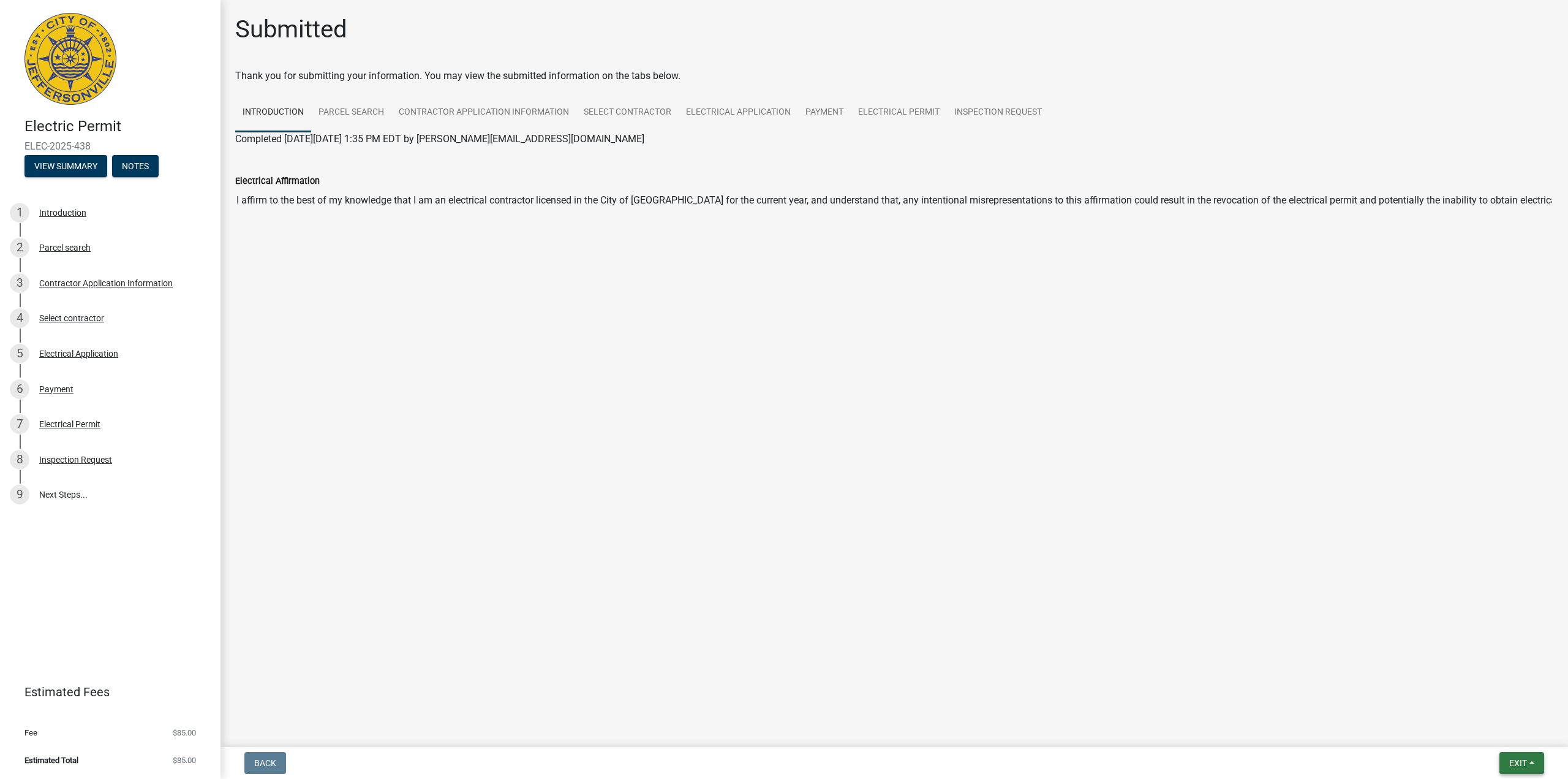
click at [1519, 764] on span "Exit" at bounding box center [1517, 762] width 18 height 10
click at [1498, 726] on button "Save & Exit" at bounding box center [1495, 730] width 98 height 29
